Goal: Information Seeking & Learning: Find specific fact

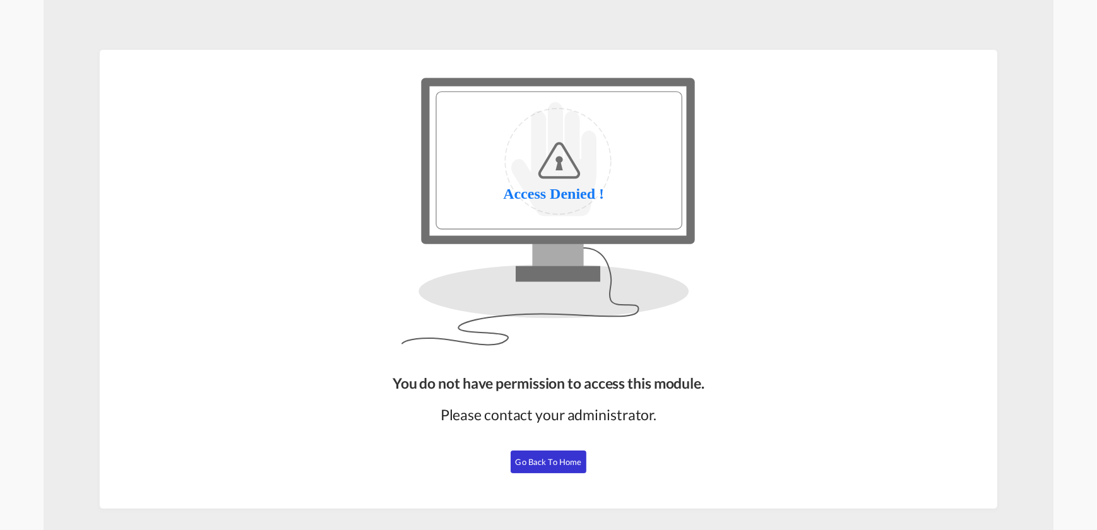
click at [542, 469] on button "Go Back to Home" at bounding box center [548, 461] width 76 height 23
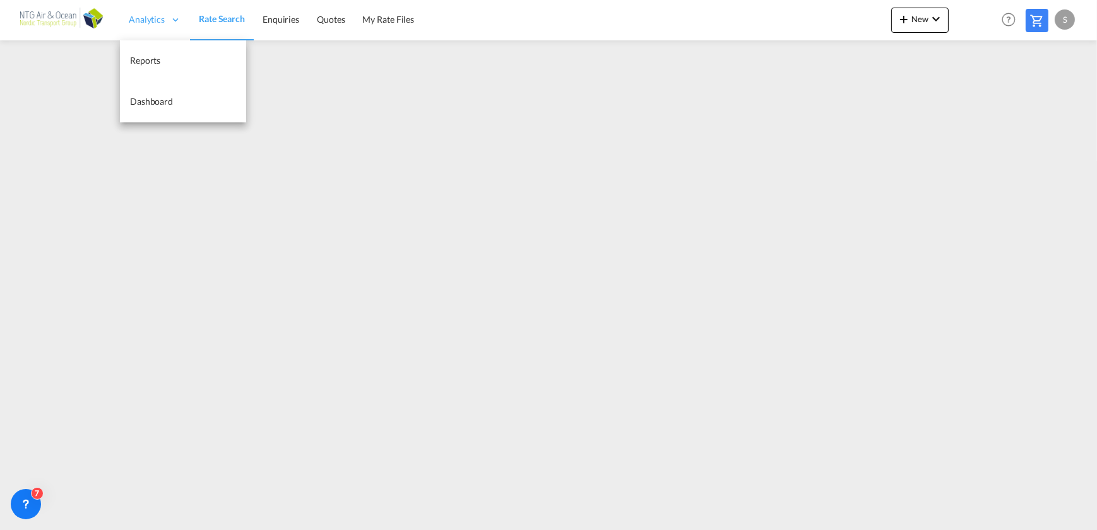
click at [170, 20] on icon at bounding box center [175, 19] width 11 height 11
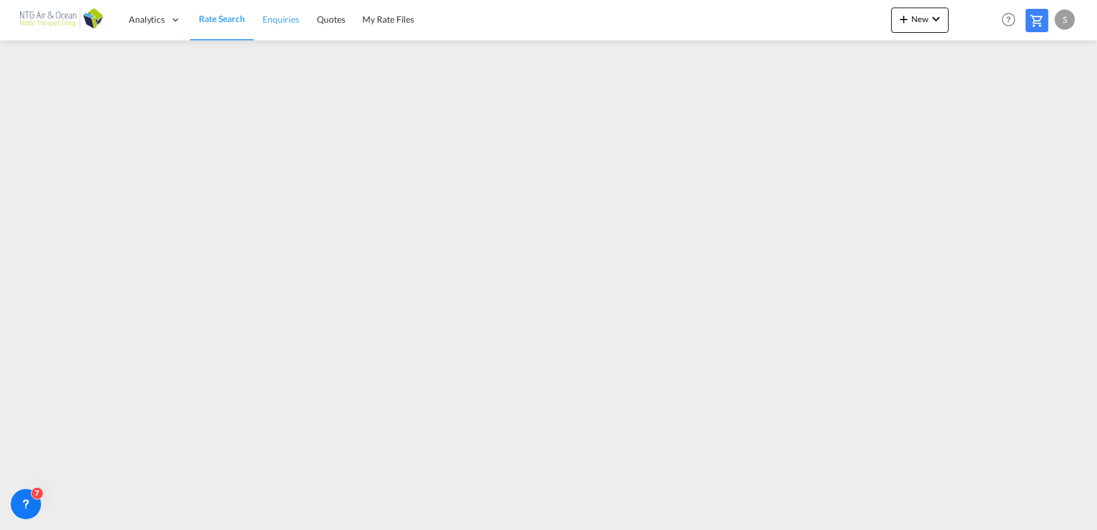
click at [293, 18] on span "Enquiries" at bounding box center [280, 19] width 37 height 11
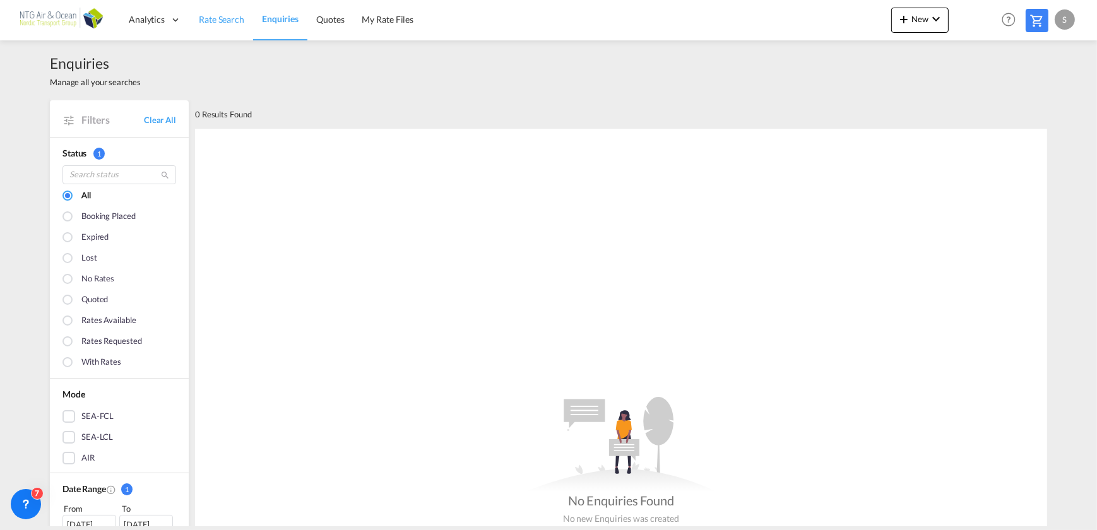
click at [242, 23] on span "Rate Search" at bounding box center [221, 19] width 45 height 11
